Goal: Task Accomplishment & Management: Manage account settings

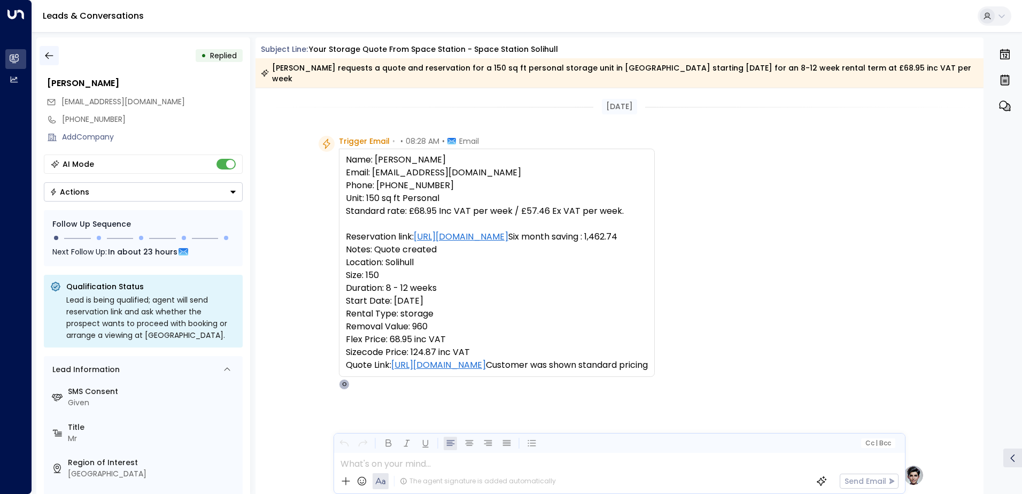
scroll to position [512, 0]
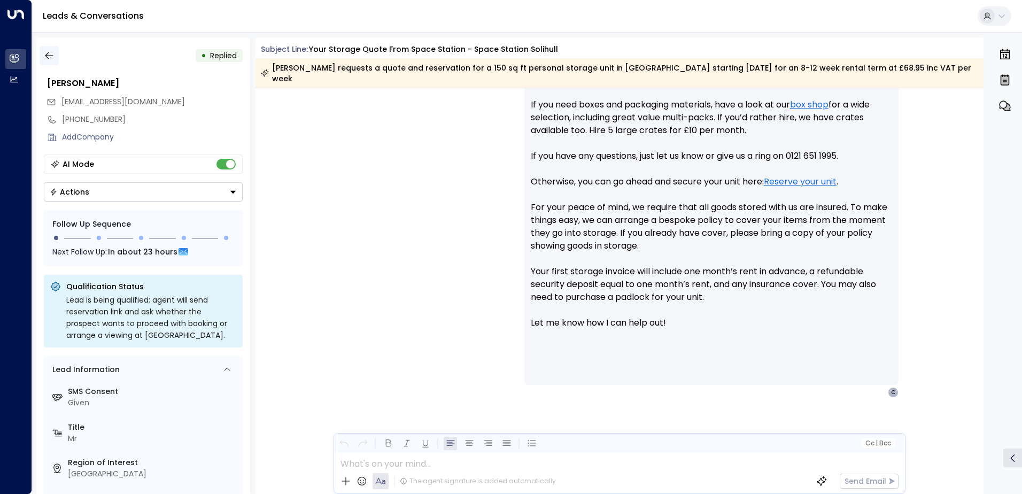
click at [53, 55] on icon "button" at bounding box center [49, 55] width 11 height 11
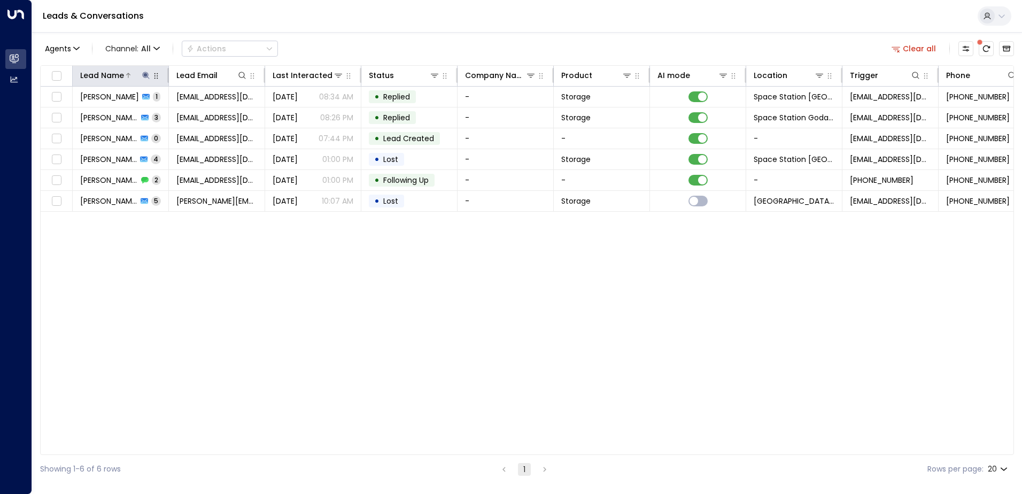
click at [144, 76] on icon at bounding box center [145, 75] width 7 height 7
type input "*"
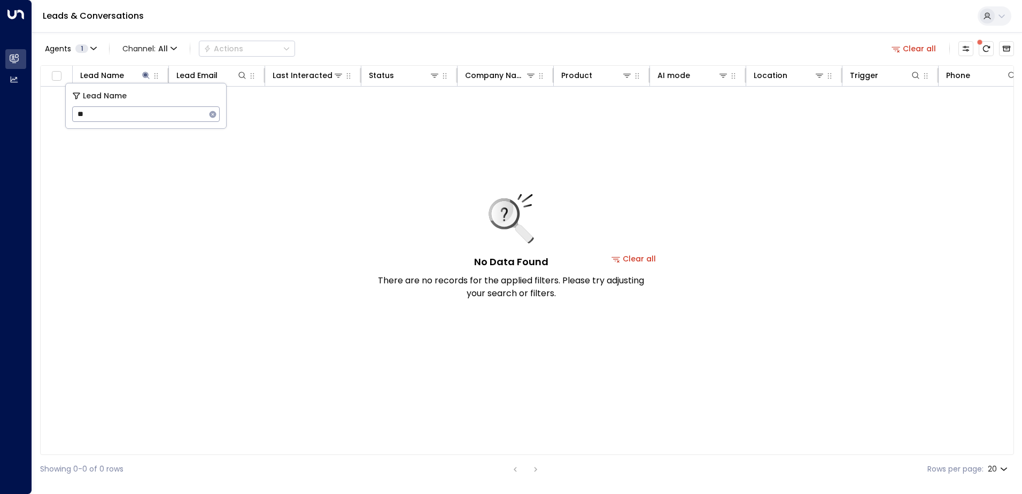
type input "*"
type input "****"
click at [430, 14] on div "Leads & Conversations" at bounding box center [527, 16] width 990 height 33
click at [1006, 49] on icon "Archived Leads" at bounding box center [1007, 49] width 8 height 6
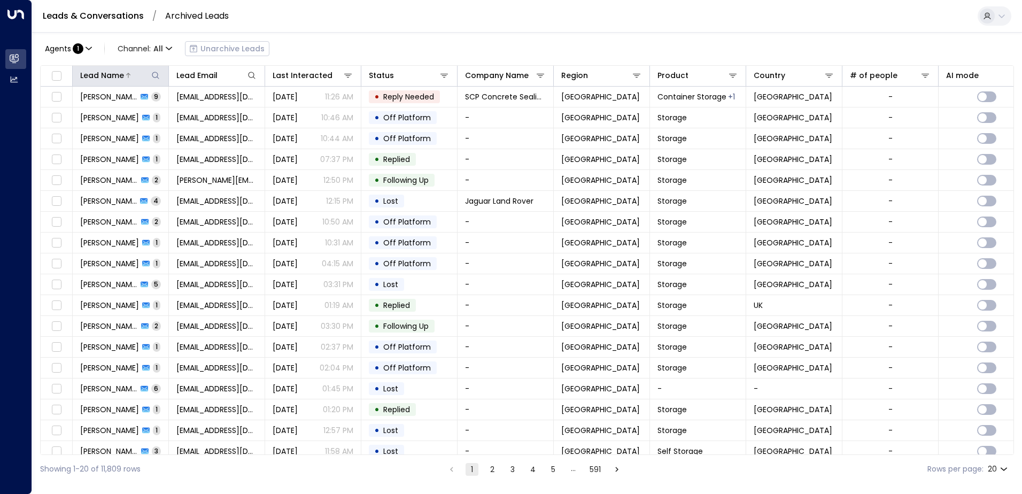
click at [158, 78] on icon at bounding box center [155, 75] width 7 height 7
type input "****"
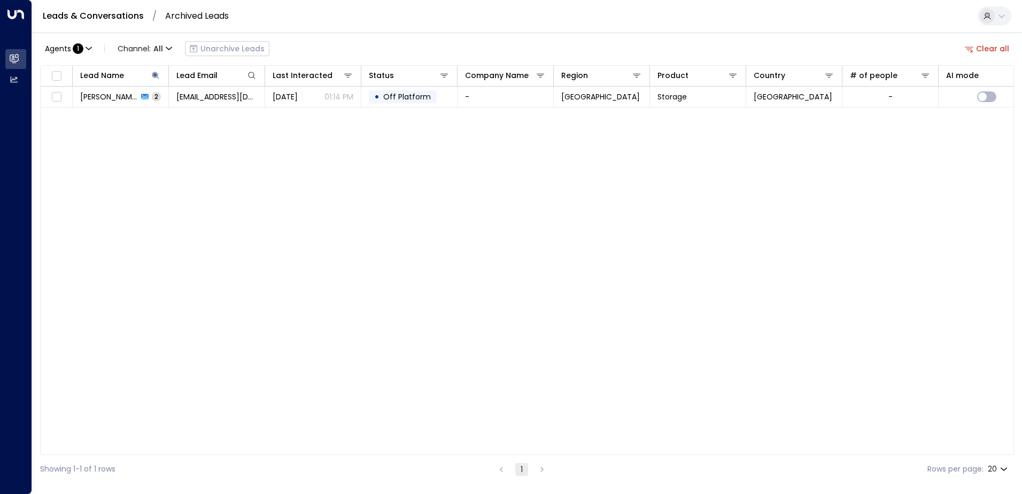
click at [335, 151] on div "Lead Name Lead Email Last Interacted Status Company Name Region Product Country…" at bounding box center [527, 260] width 974 height 390
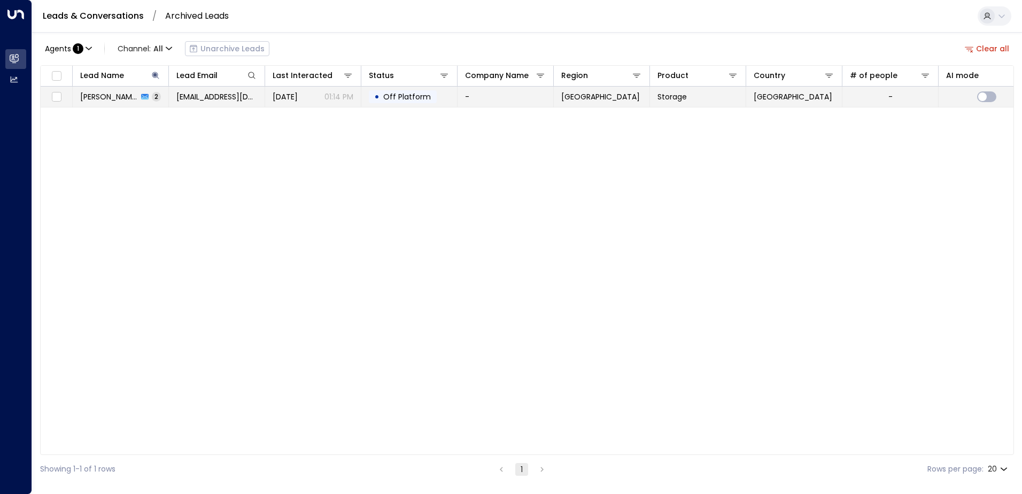
click at [143, 98] on icon at bounding box center [144, 97] width 7 height 6
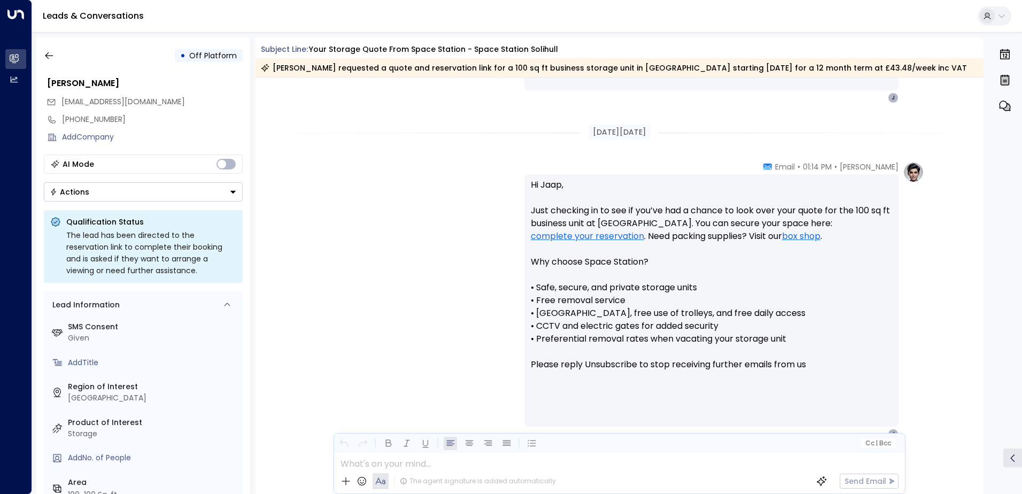
scroll to position [752, 0]
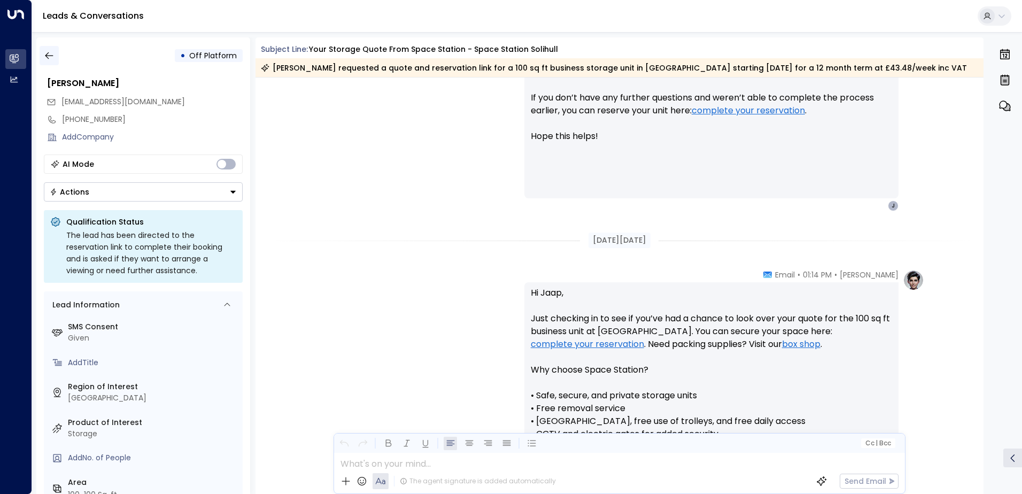
click at [56, 57] on button "button" at bounding box center [49, 55] width 19 height 19
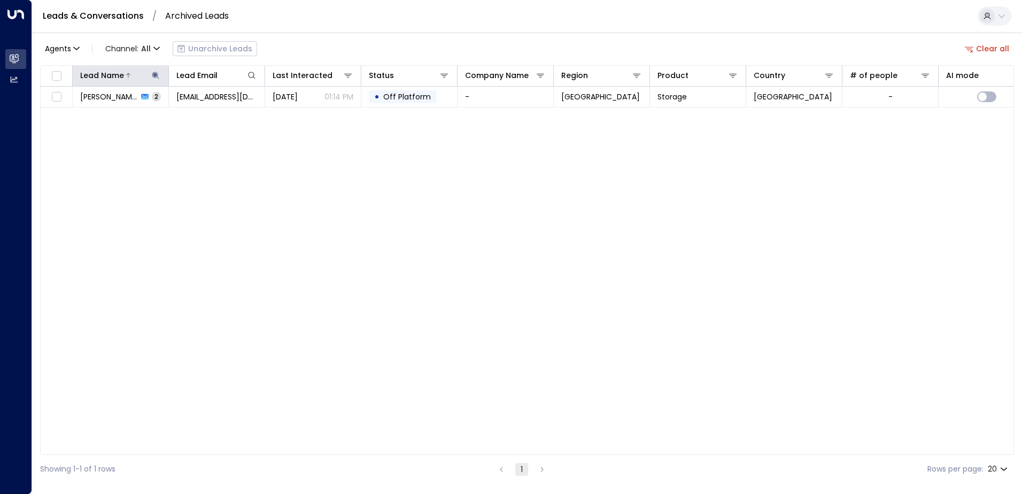
click at [155, 75] on icon at bounding box center [155, 75] width 7 height 7
click at [225, 112] on icon "button" at bounding box center [222, 114] width 7 height 7
click at [175, 113] on input "text" at bounding box center [156, 114] width 148 height 20
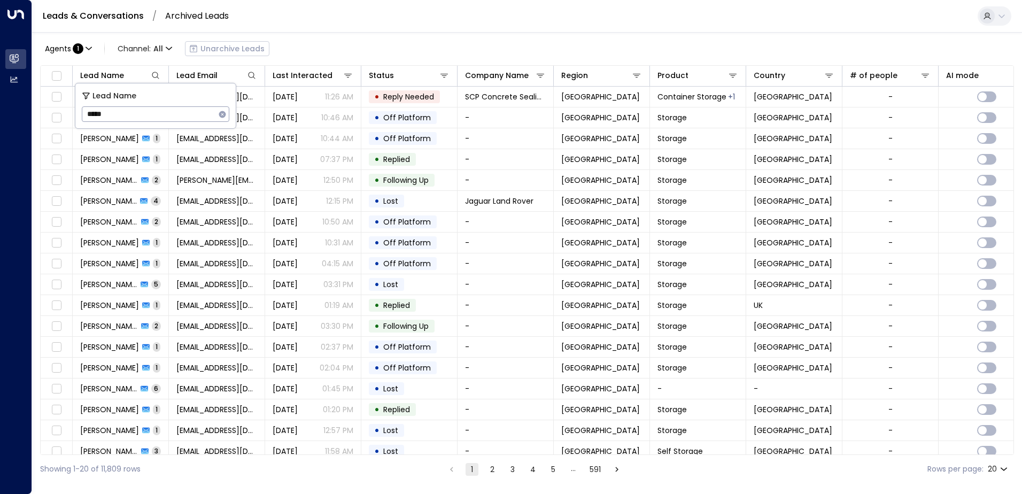
type input "******"
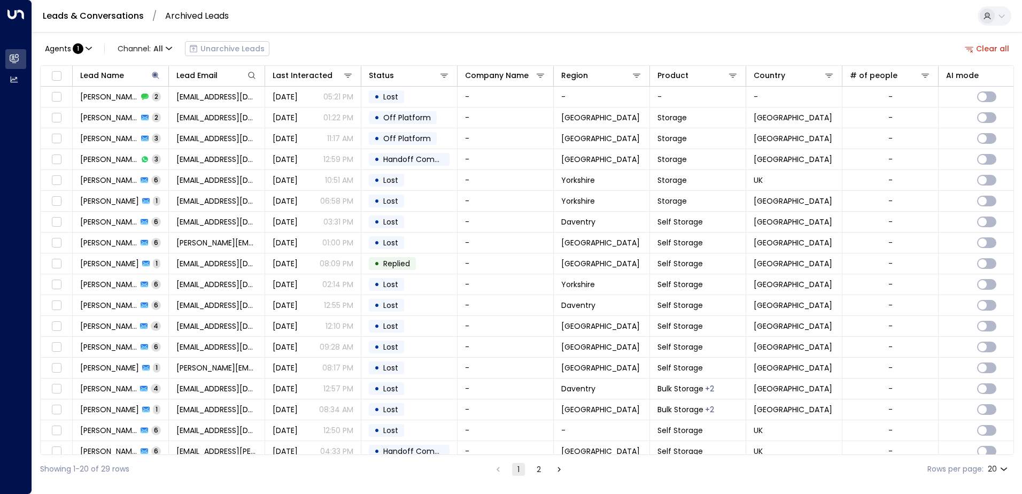
click at [481, 42] on div "Agents : 1 Channel: All Unarchive Leads Clear all" at bounding box center [527, 48] width 974 height 22
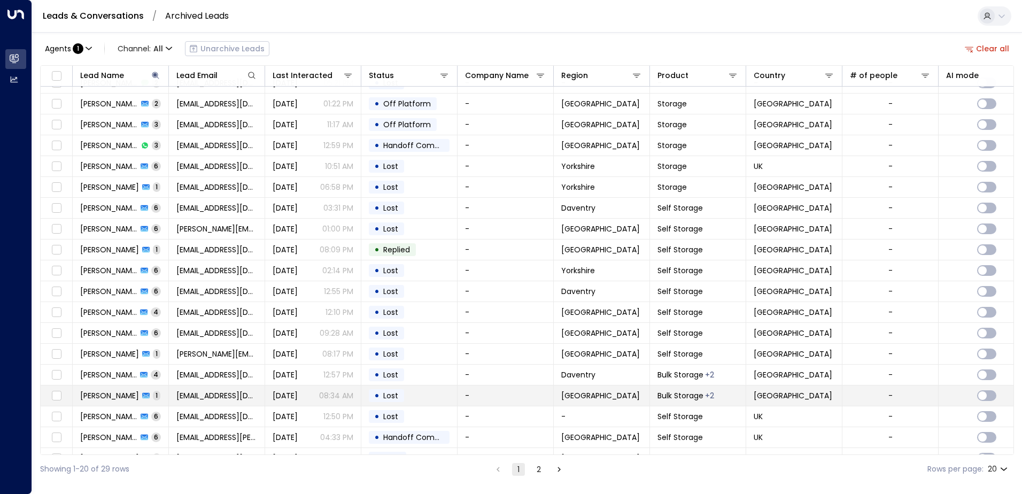
scroll to position [52, 0]
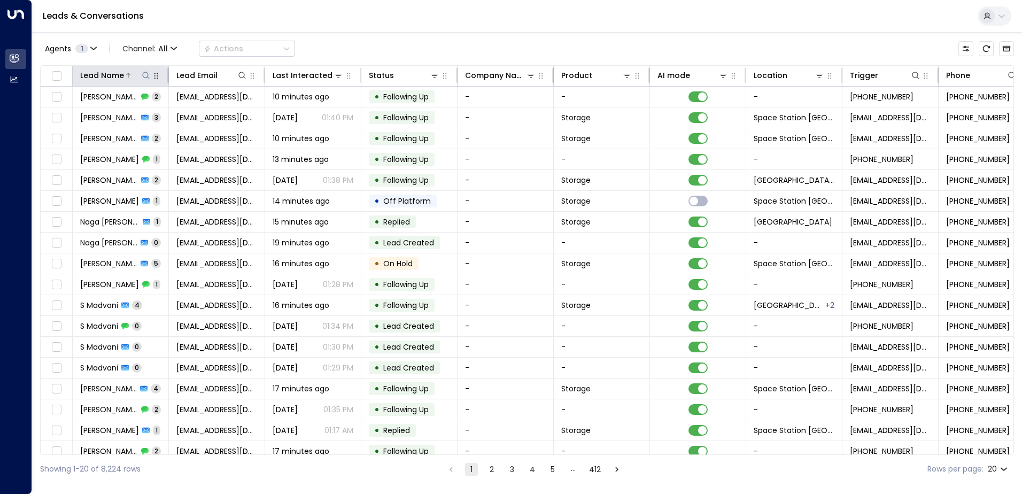
click at [143, 73] on icon at bounding box center [146, 75] width 9 height 9
type input "********"
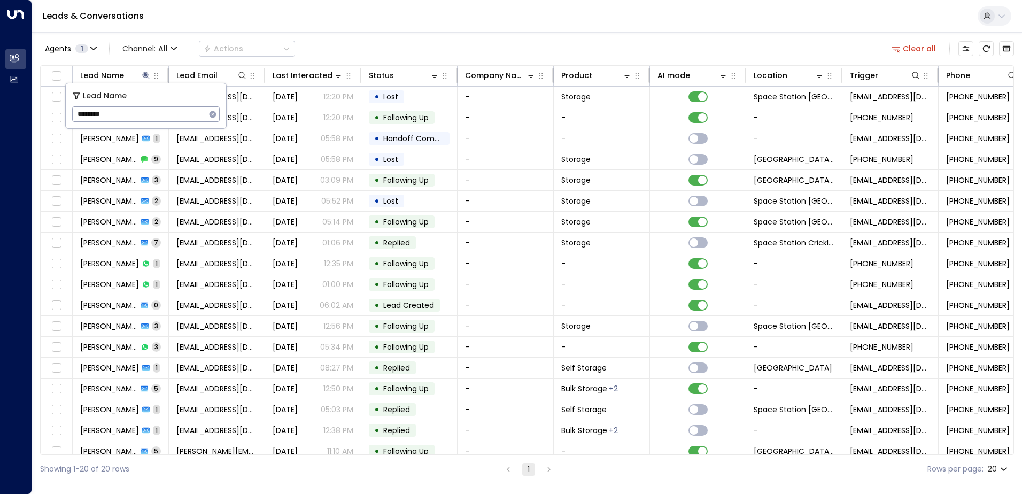
click at [381, 41] on div "Agents 1 Channel: All Actions Clear all" at bounding box center [527, 48] width 974 height 22
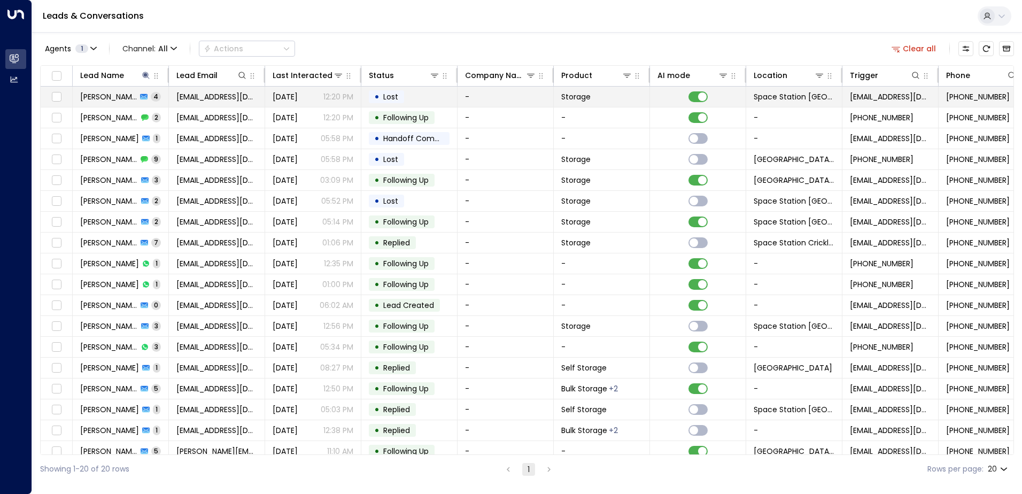
click at [295, 95] on span "[DATE]" at bounding box center [285, 96] width 25 height 11
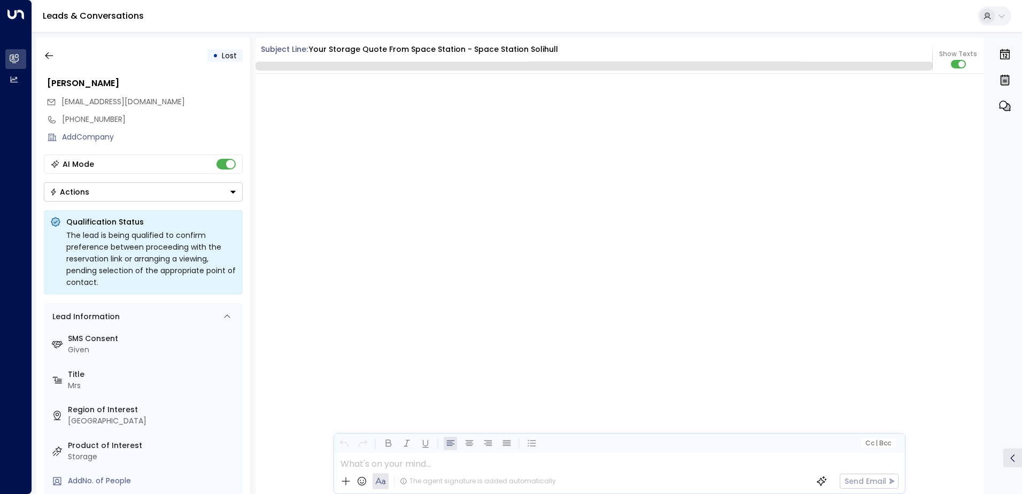
scroll to position [2198, 0]
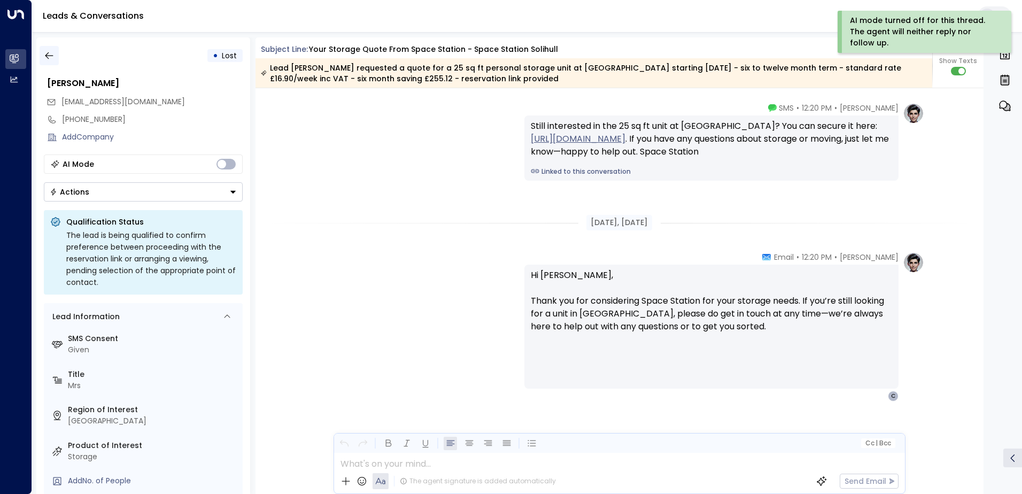
click at [51, 55] on icon "button" at bounding box center [49, 55] width 11 height 11
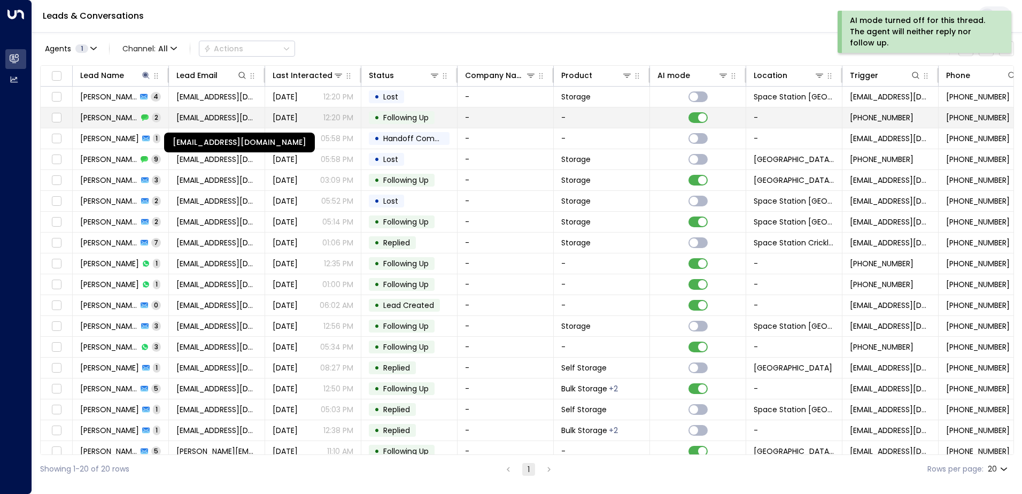
click at [239, 114] on span "[EMAIL_ADDRESS][DOMAIN_NAME]" at bounding box center [216, 117] width 81 height 11
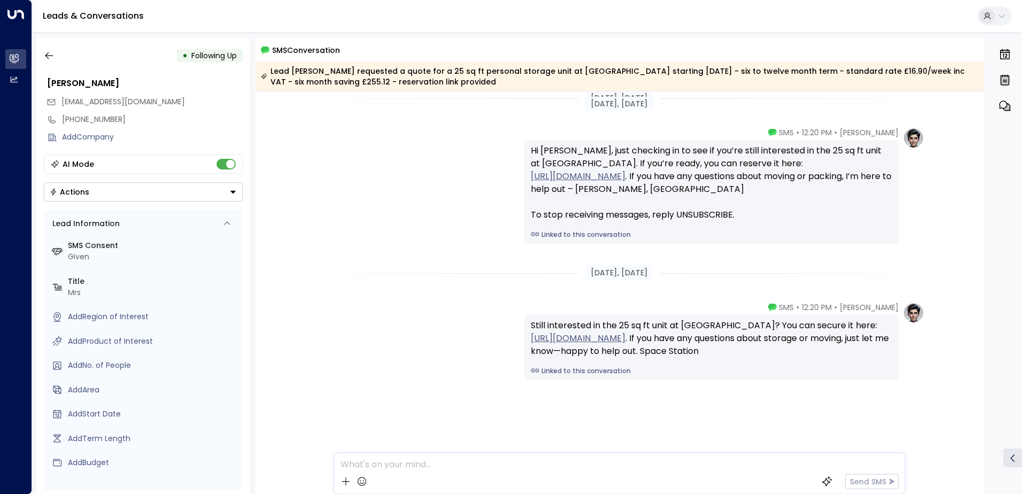
scroll to position [18, 0]
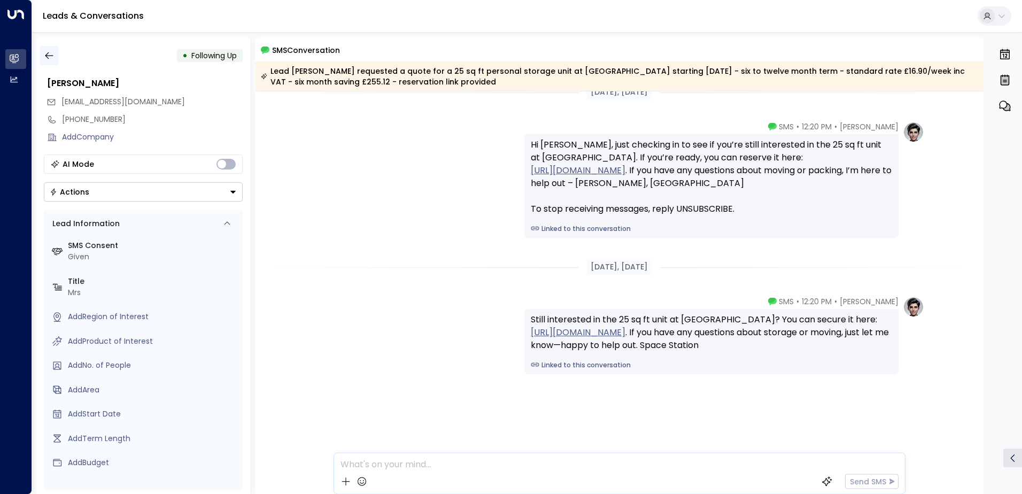
click at [51, 58] on icon "button" at bounding box center [49, 55] width 11 height 11
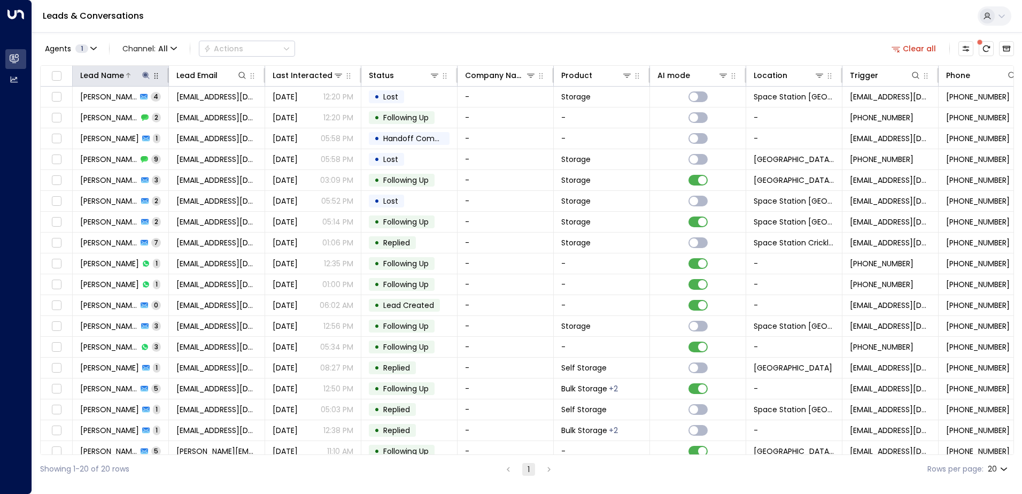
click at [141, 74] on button at bounding box center [146, 75] width 11 height 11
click at [210, 113] on icon "button" at bounding box center [213, 114] width 7 height 7
click at [161, 109] on input "text" at bounding box center [146, 114] width 148 height 20
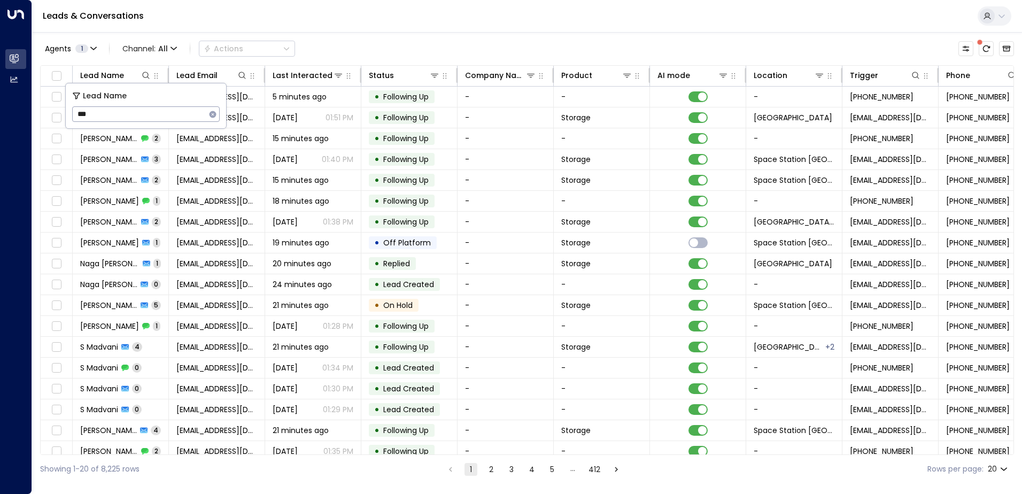
type input "****"
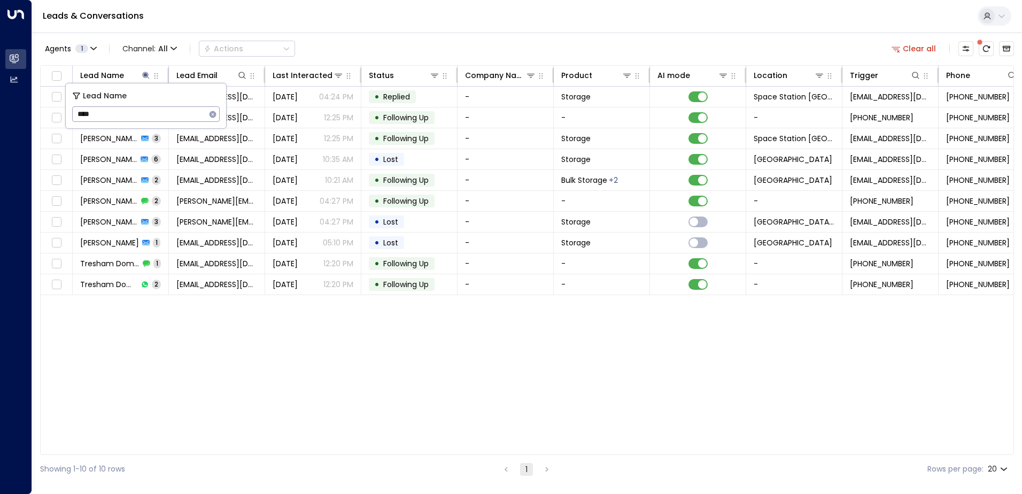
click at [405, 43] on div "Agents 1 Channel: All Actions Clear all" at bounding box center [527, 48] width 974 height 22
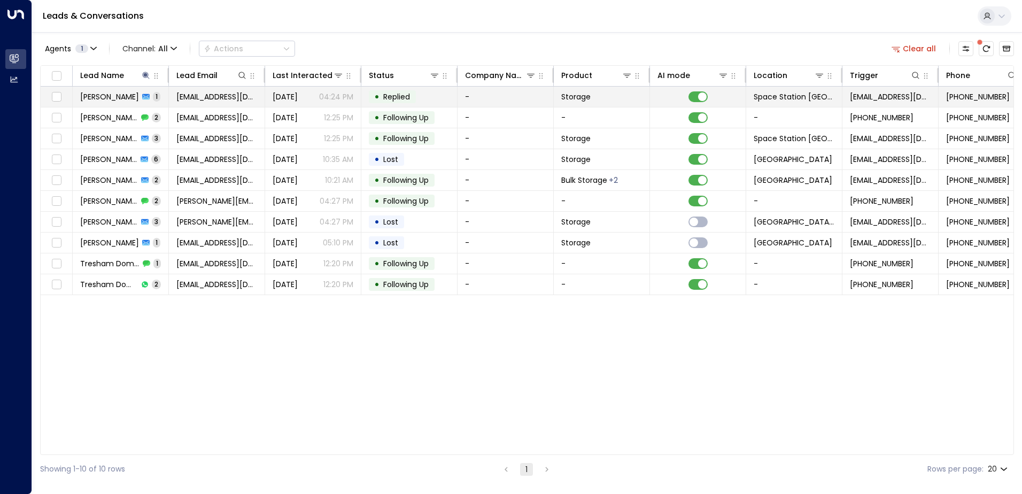
click at [355, 96] on td "[DATE] 04:24 PM" at bounding box center [313, 97] width 96 height 20
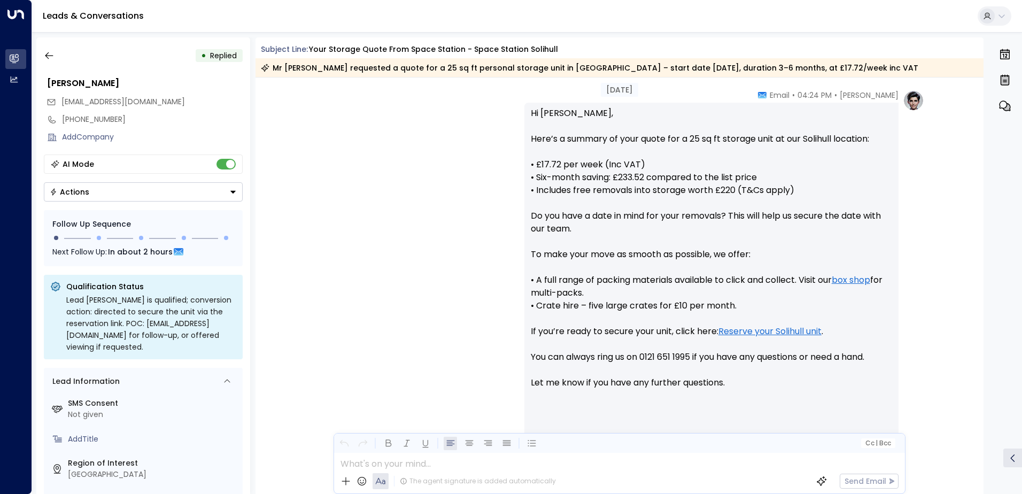
scroll to position [435, 0]
